Goal: Register for event/course

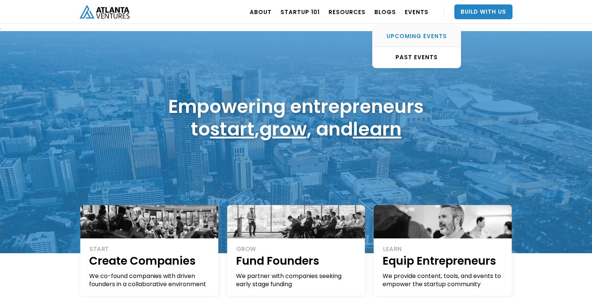
click at [412, 33] on div "UPCOMING EVENTS" at bounding box center [417, 36] width 88 height 7
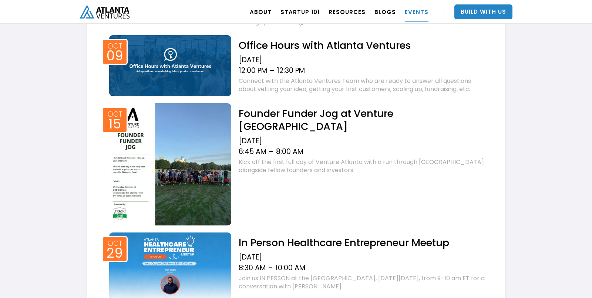
scroll to position [377, 0]
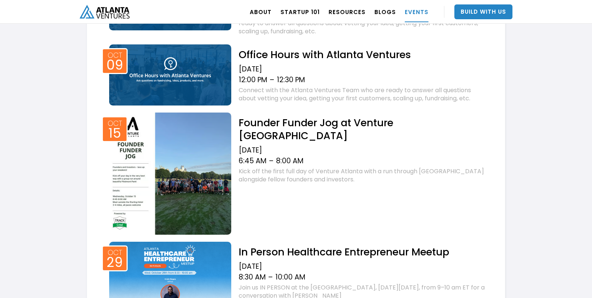
click at [268, 125] on h2 "Founder Funder Jog at Venture [GEOGRAPHIC_DATA]" at bounding box center [363, 129] width 248 height 26
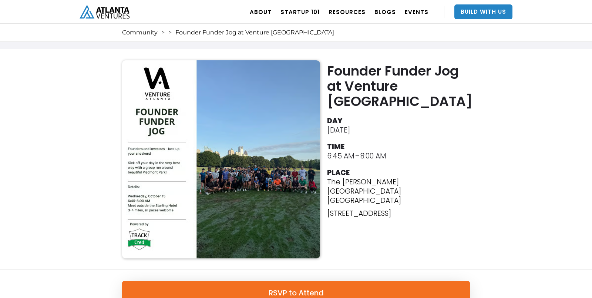
click at [480, 133] on div "Founder Funder Jog at Venture Atlanta DAY [DATE] TIME 6:45 AM – 8:00 AM PLACE T…" at bounding box center [296, 159] width 592 height 221
